Goal: Task Accomplishment & Management: Use online tool/utility

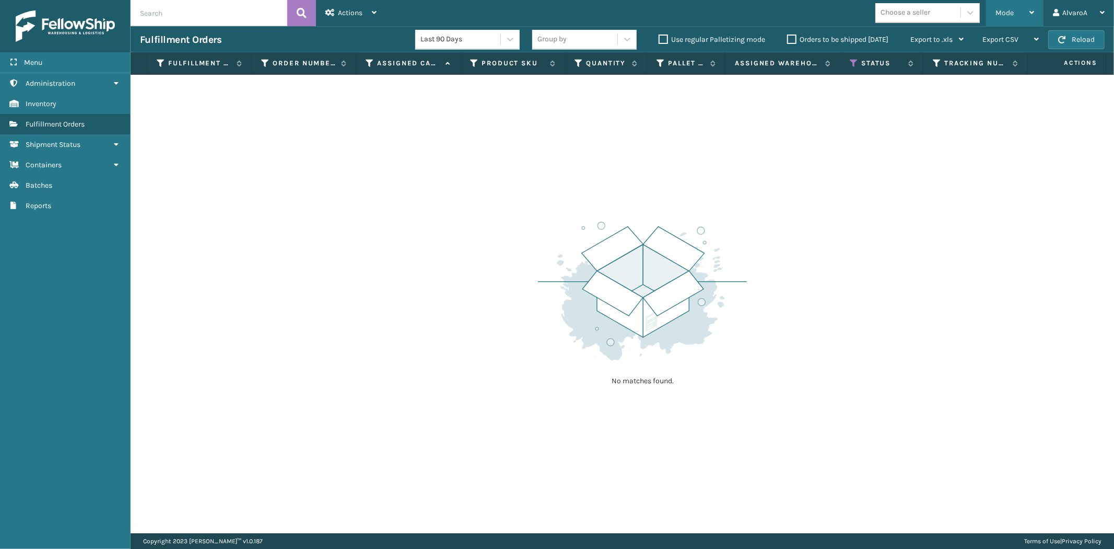
click at [995, 3] on div "Mode Regular Mode Picking Mode Labeling Mode Exit Scan Mode" at bounding box center [1014, 13] width 57 height 26
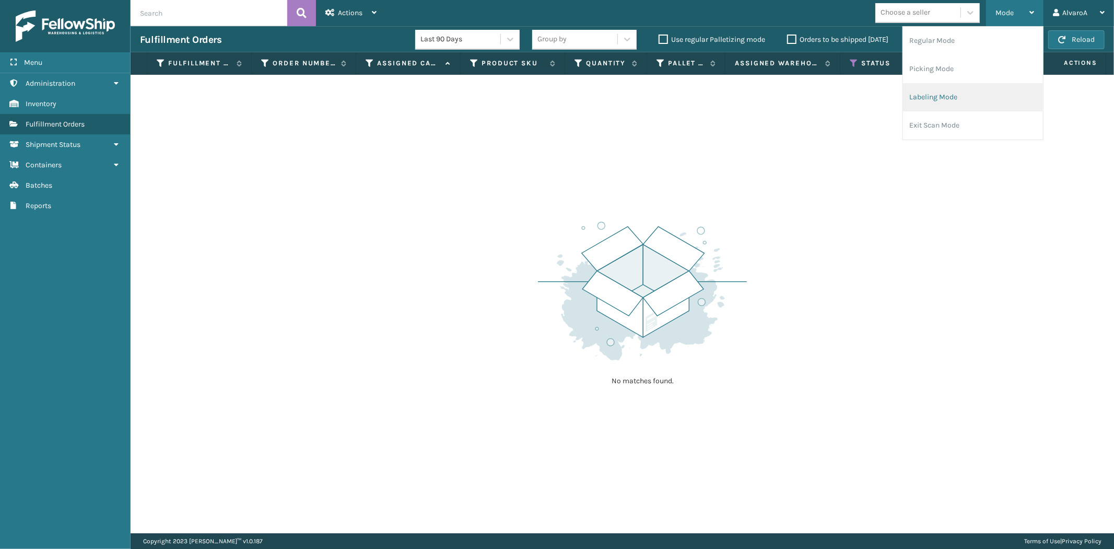
click at [946, 87] on li "Labeling Mode" at bounding box center [973, 97] width 140 height 28
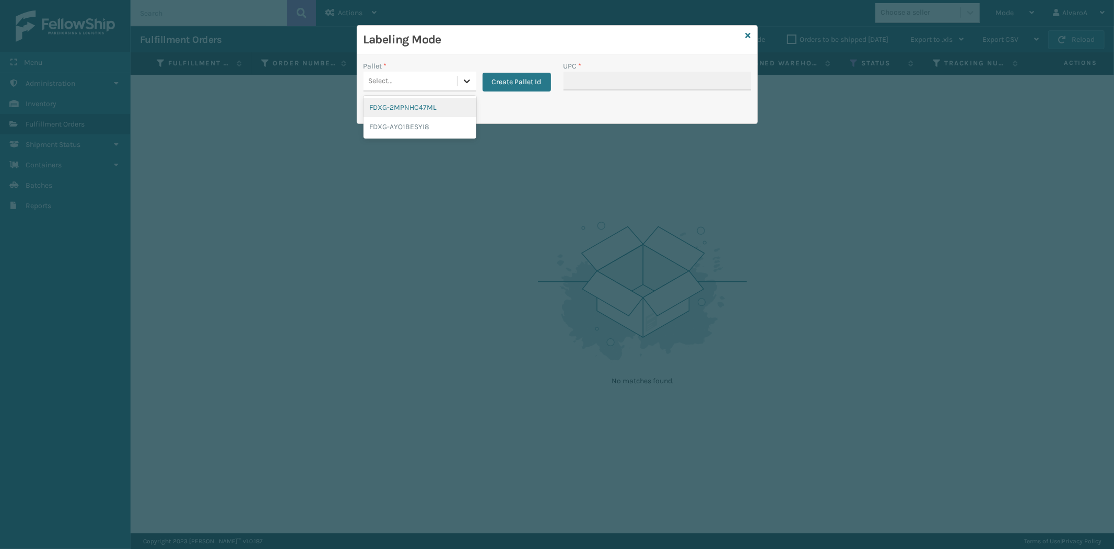
click at [467, 81] on icon at bounding box center [467, 81] width 10 height 10
click at [514, 83] on button "Create Pallet Id" at bounding box center [517, 82] width 68 height 19
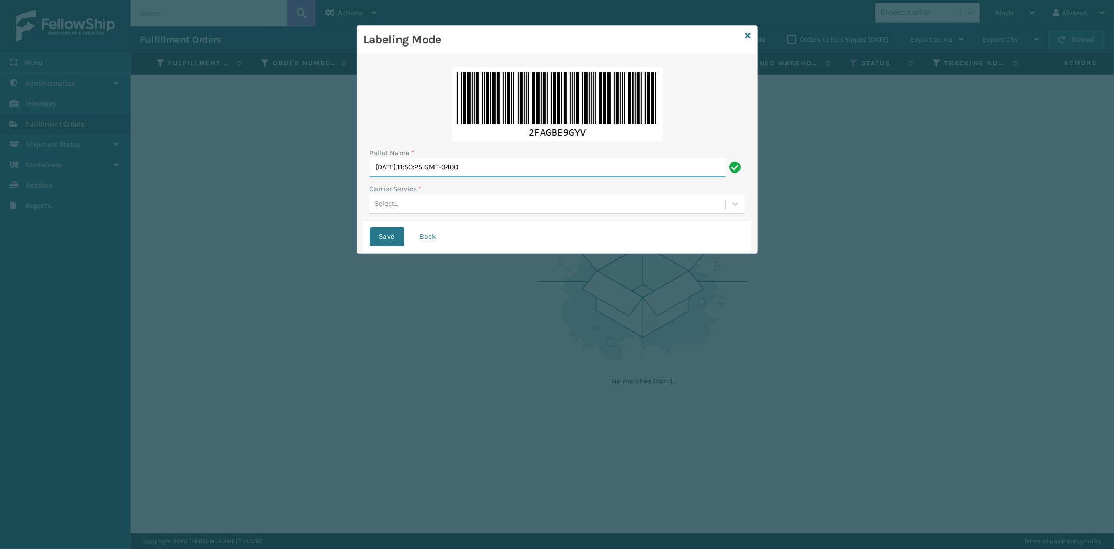
drag, startPoint x: 515, startPoint y: 174, endPoint x: 356, endPoint y: 191, distance: 159.2
click at [357, 191] on div "Labeling Mode Pallet Name * [DATE] 11:50:25 GMT-0400 Carrier Service * Select..…" at bounding box center [557, 139] width 401 height 228
type input "LPN 503309 #1"
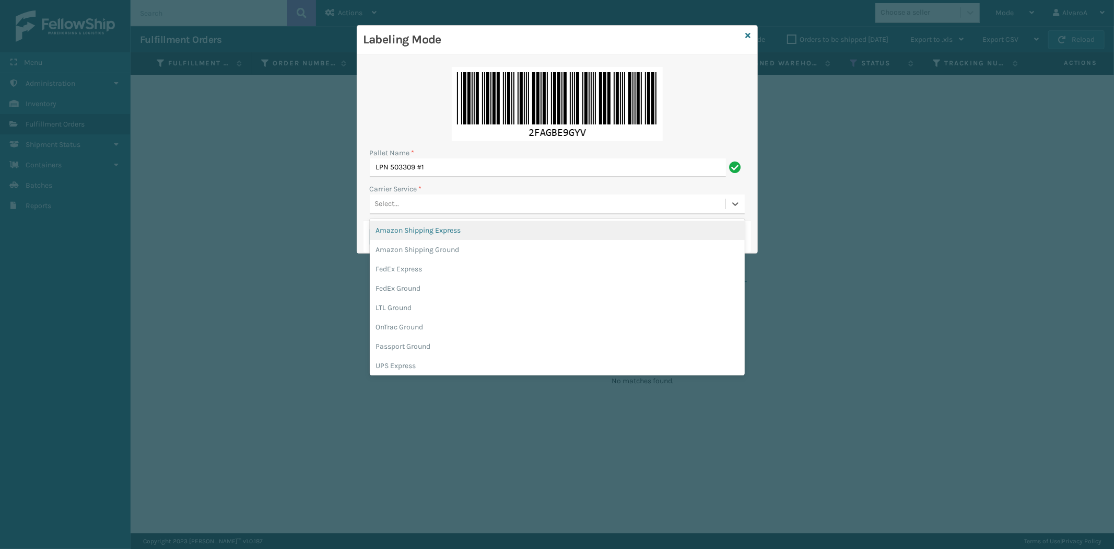
click at [397, 197] on div "Select..." at bounding box center [548, 203] width 356 height 17
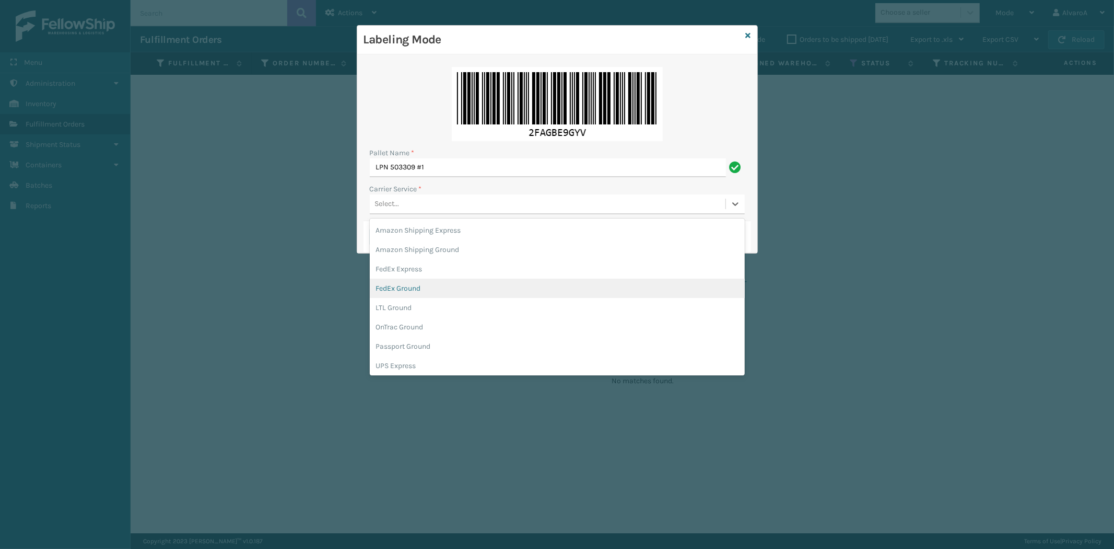
click at [403, 291] on div "FedEx Ground" at bounding box center [557, 287] width 375 height 19
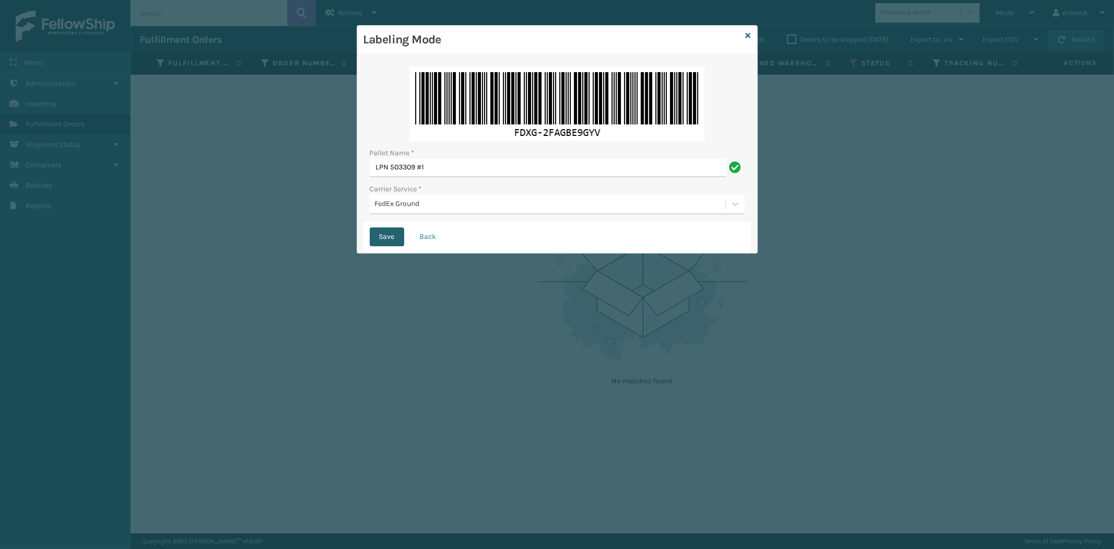
drag, startPoint x: 388, startPoint y: 230, endPoint x: 395, endPoint y: 238, distance: 10.7
click at [395, 238] on button "Save" at bounding box center [387, 236] width 34 height 19
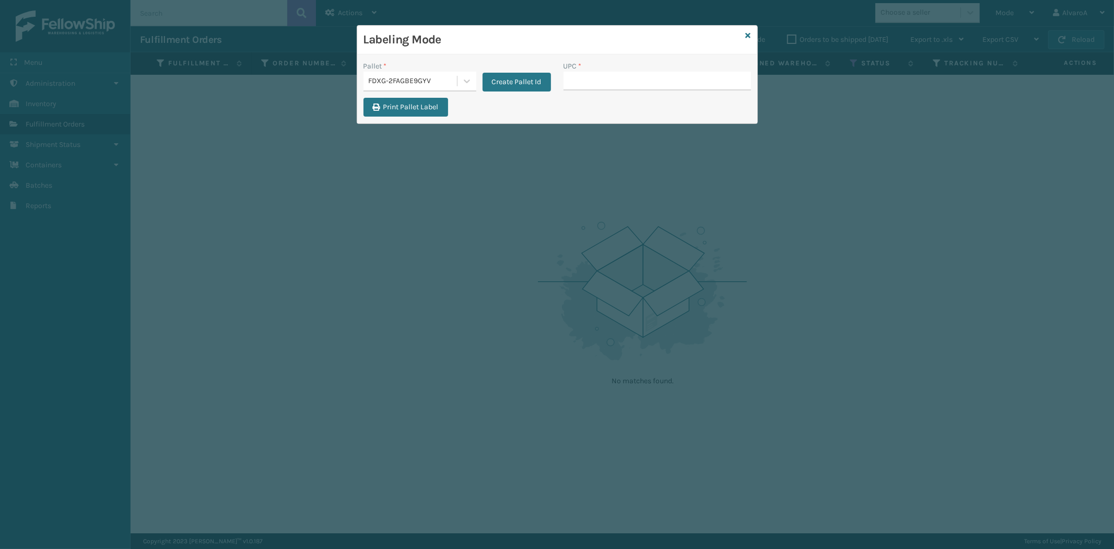
drag, startPoint x: 588, startPoint y: 76, endPoint x: 598, endPoint y: 54, distance: 23.9
click at [592, 74] on input "UPC *" at bounding box center [658, 81] width 188 height 19
paste input "SCLRIS3LU2001"
type input "SCLRIS3LU2001"
paste input "133A013NVY"
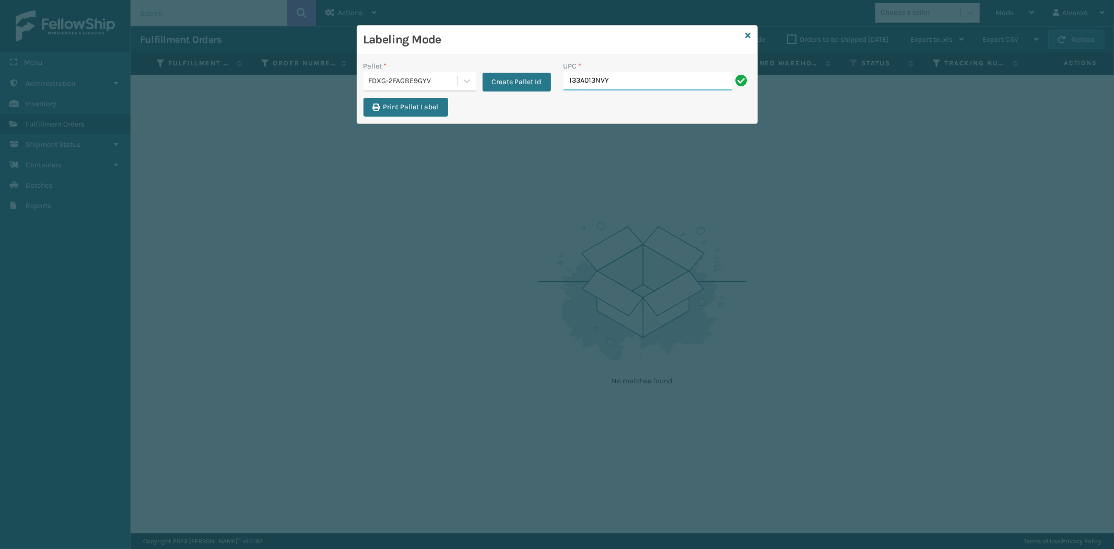
type input "133A013NVY"
paste input "123A046BLK"
type input "123A046BLK"
paste input "SCWDSLU2012"
type input "SCWDSLU2012"
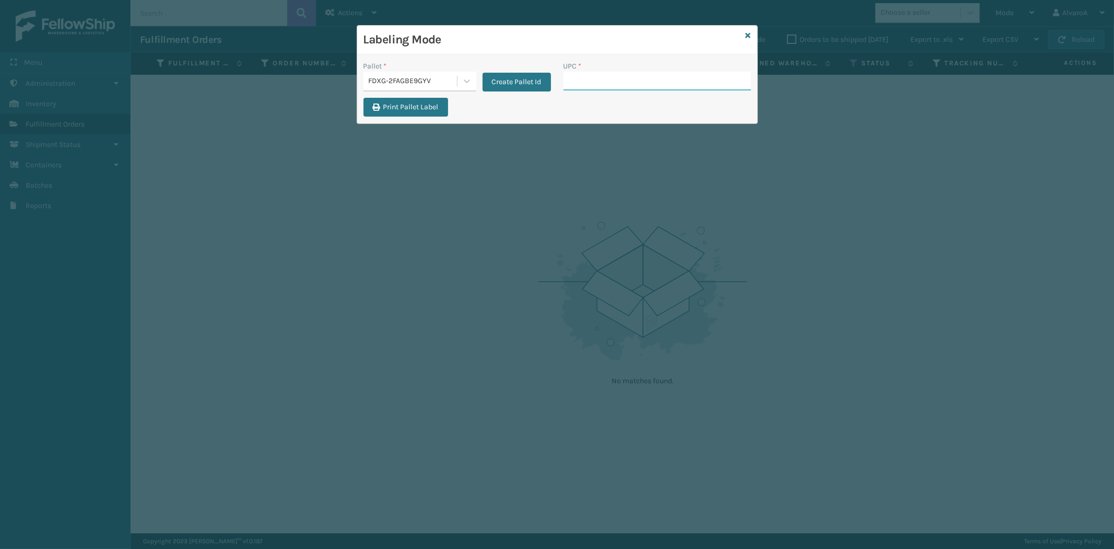
paste input "CCHRFKS3M26DGRA"
type input "CCHRFKS3M26DGRA"
paste input "CCHRFKS3BGEVA"
type input "CCHRFKS3BGEVA"
paste input "171A011GRN"
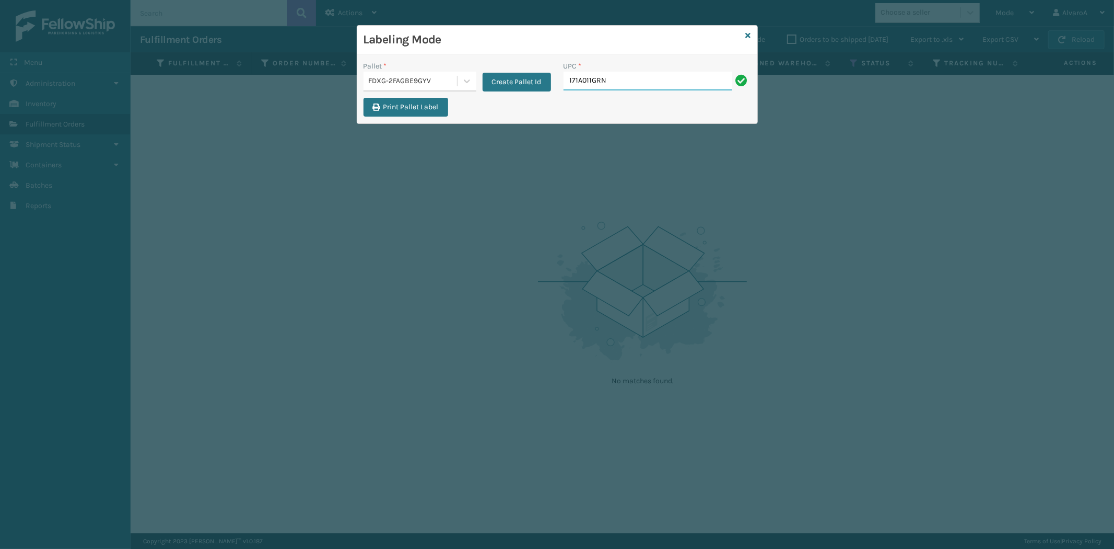
type input "171A011GRN"
paste input "133A008BRN"
type input "133A008BRN"
paste input "111A049CRM"
type input "111A049CRM"
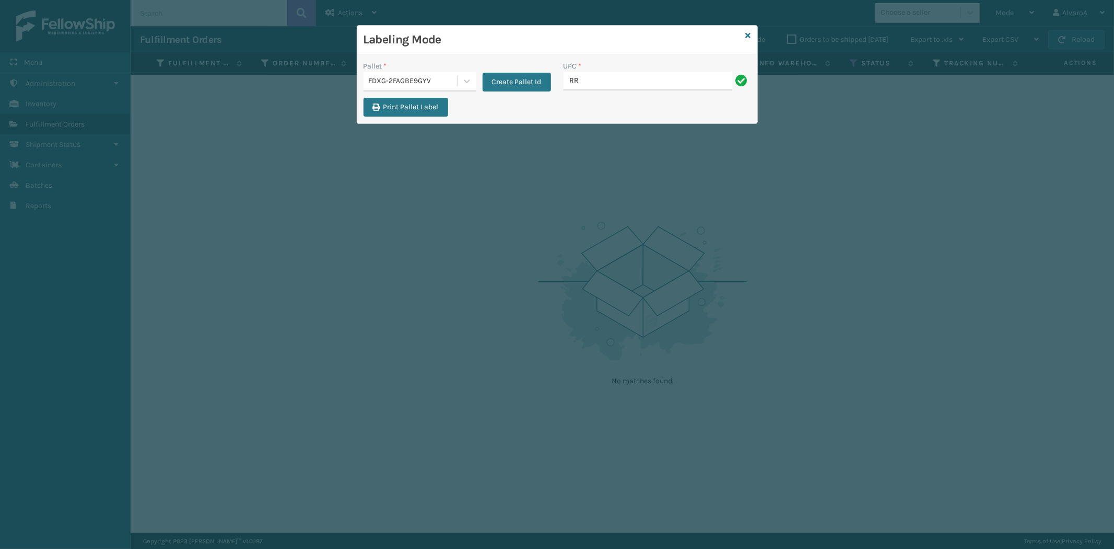
type input "RR-PRK1CM2045"
click at [748, 39] on icon at bounding box center [748, 35] width 5 height 7
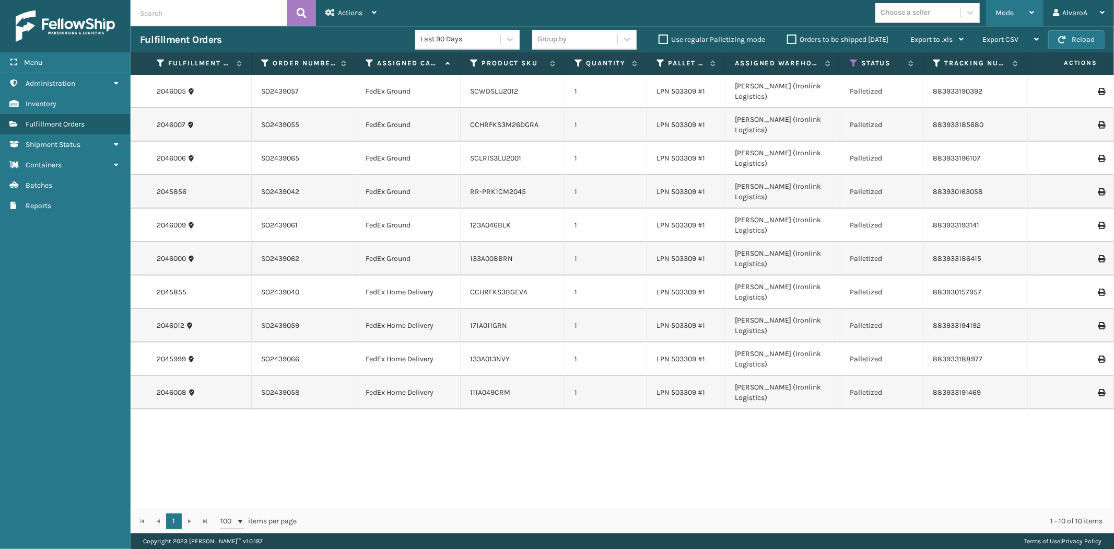
click at [1006, 17] on span "Mode" at bounding box center [1005, 12] width 18 height 9
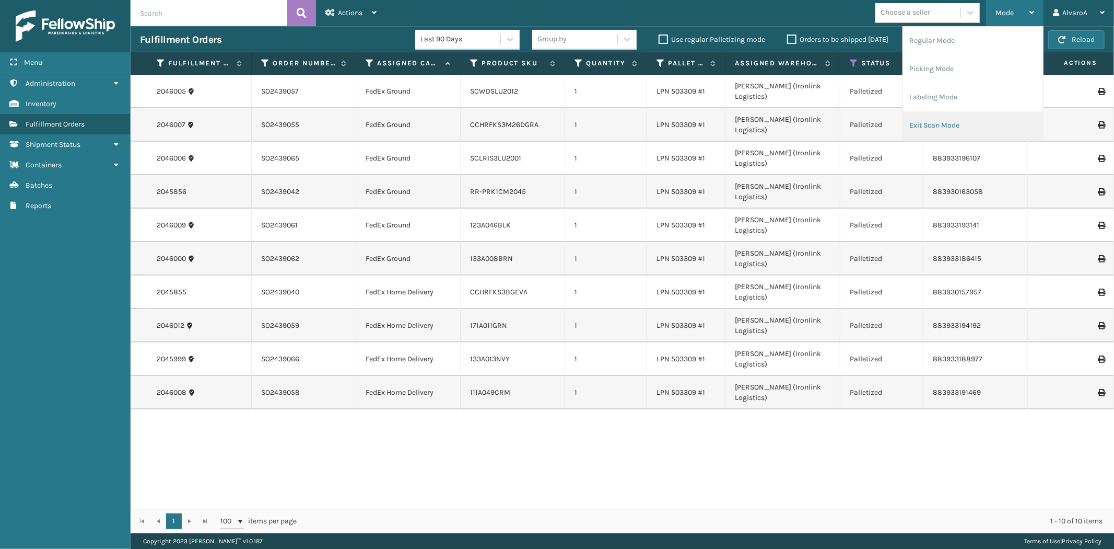
click at [953, 126] on li "Exit Scan Mode" at bounding box center [973, 125] width 140 height 28
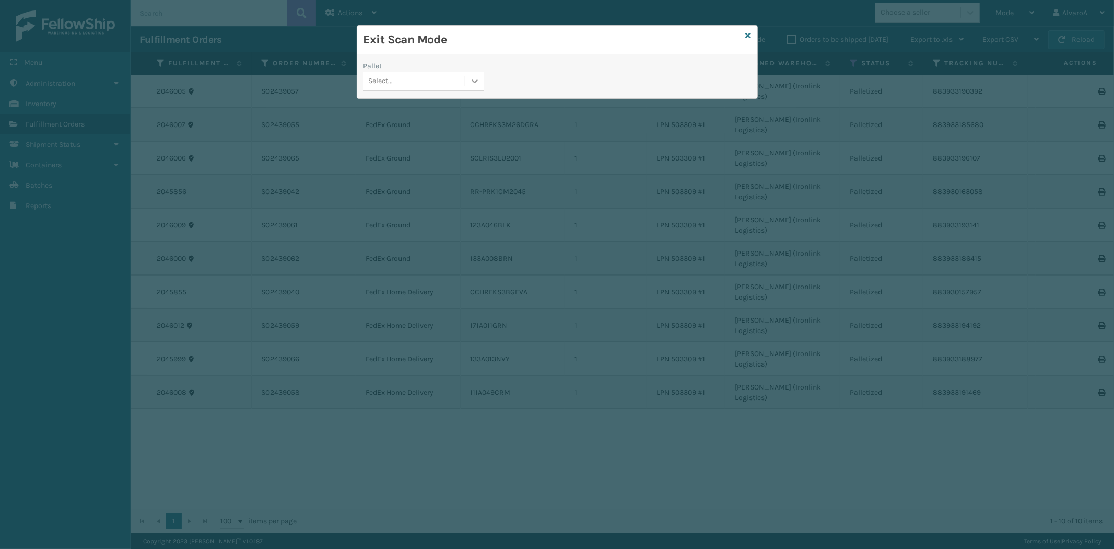
click at [478, 80] on icon at bounding box center [475, 81] width 6 height 4
click at [422, 126] on div "FDXG-2MPNHC47ML" at bounding box center [424, 126] width 121 height 19
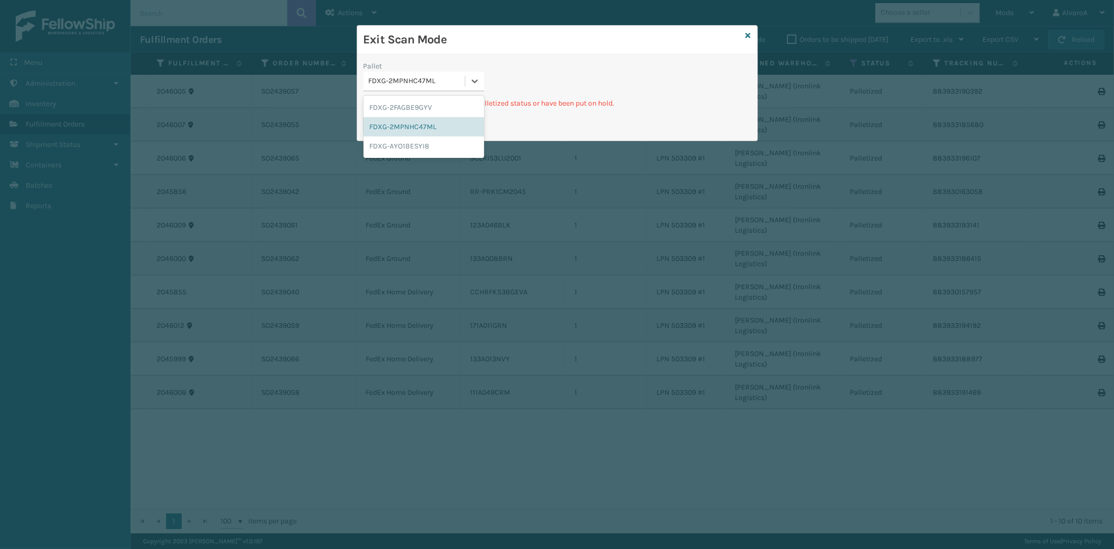
click at [461, 82] on div "FDXG-2MPNHC47ML" at bounding box center [417, 81] width 97 height 11
click at [435, 104] on div "FDXG-2FAGBE9GYV" at bounding box center [424, 107] width 121 height 19
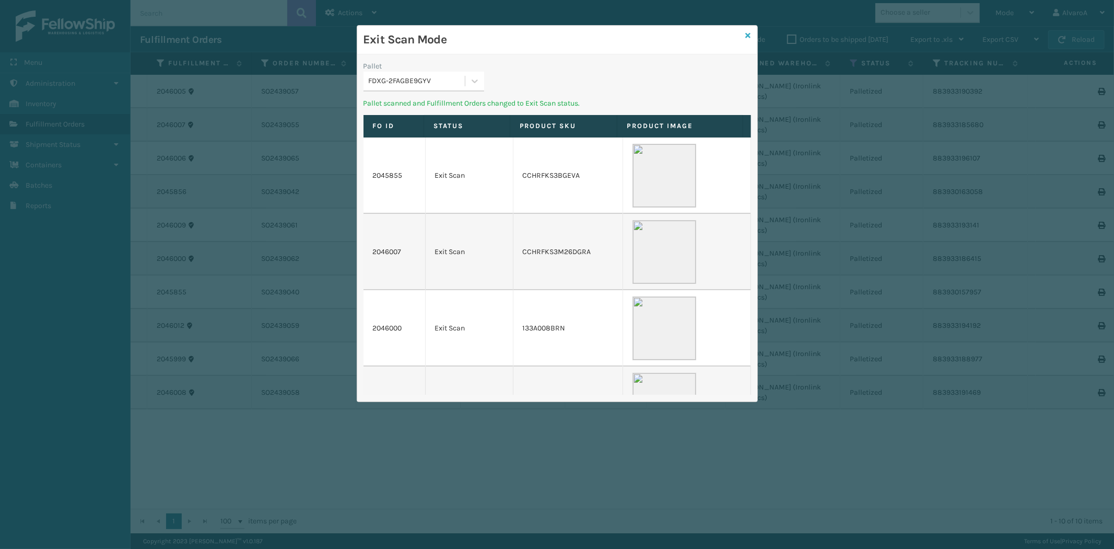
click at [746, 32] on icon at bounding box center [748, 35] width 5 height 7
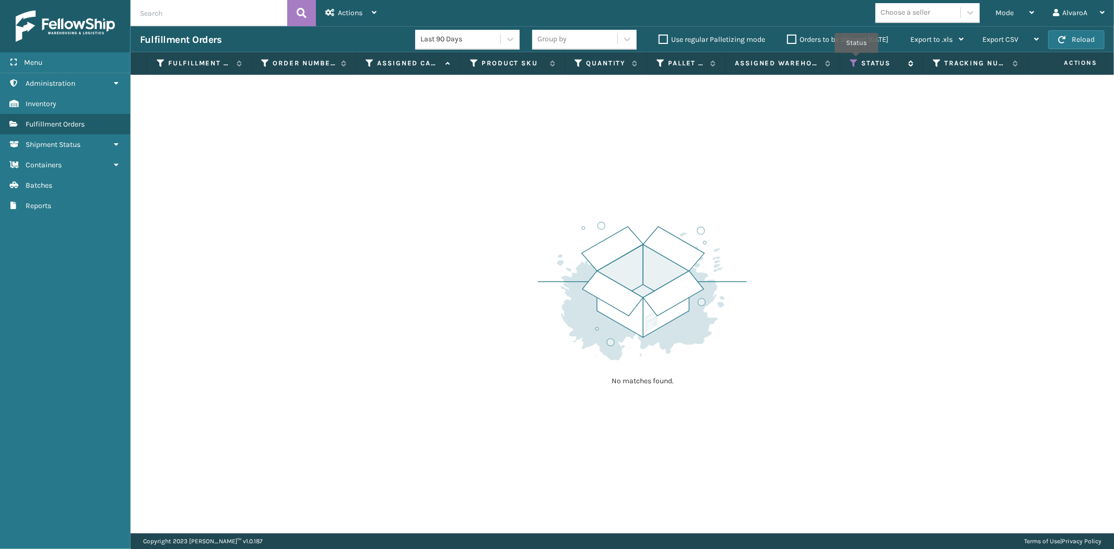
click at [857, 60] on icon at bounding box center [854, 63] width 8 height 9
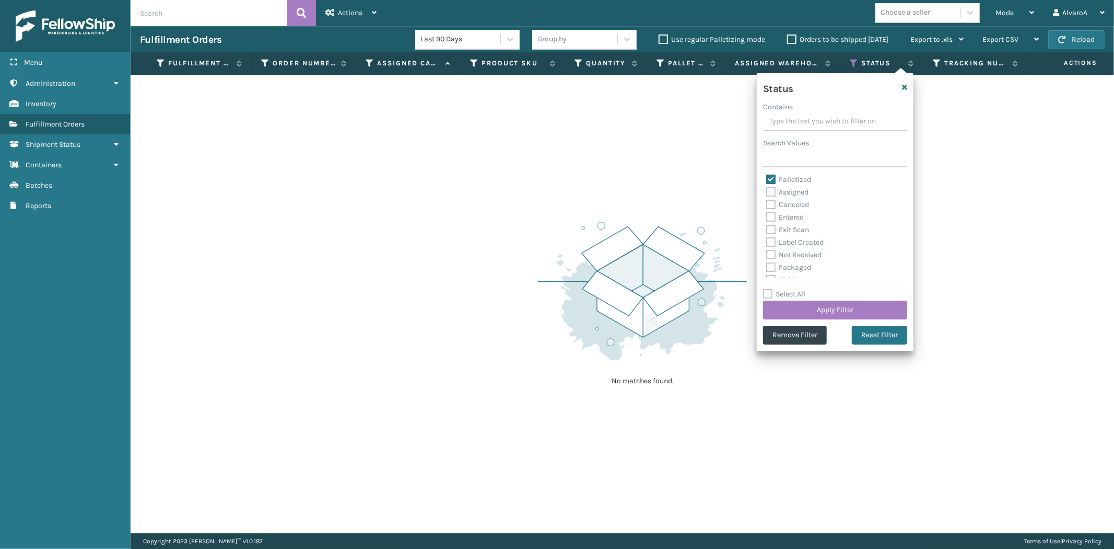
click at [790, 178] on label "Palletized" at bounding box center [788, 179] width 45 height 9
click at [767, 178] on input "Palletized" at bounding box center [766, 176] width 1 height 7
checkbox input "false"
click at [798, 218] on label "Picking" at bounding box center [784, 221] width 37 height 9
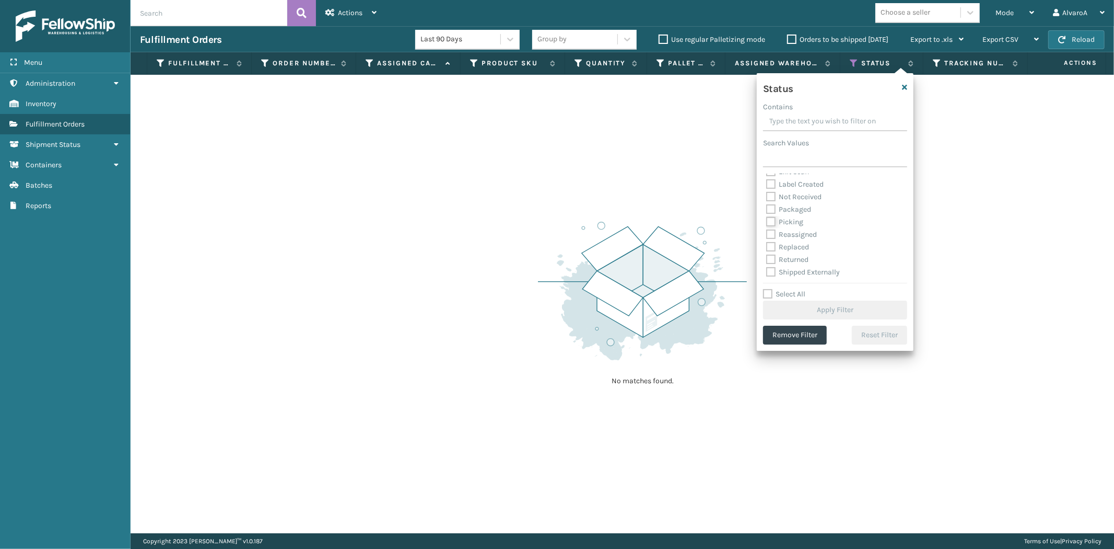
click at [767, 218] on input "Picking" at bounding box center [766, 219] width 1 height 7
checkbox input "true"
click at [818, 311] on button "Apply Filter" at bounding box center [835, 309] width 144 height 19
